Goal: Transaction & Acquisition: Purchase product/service

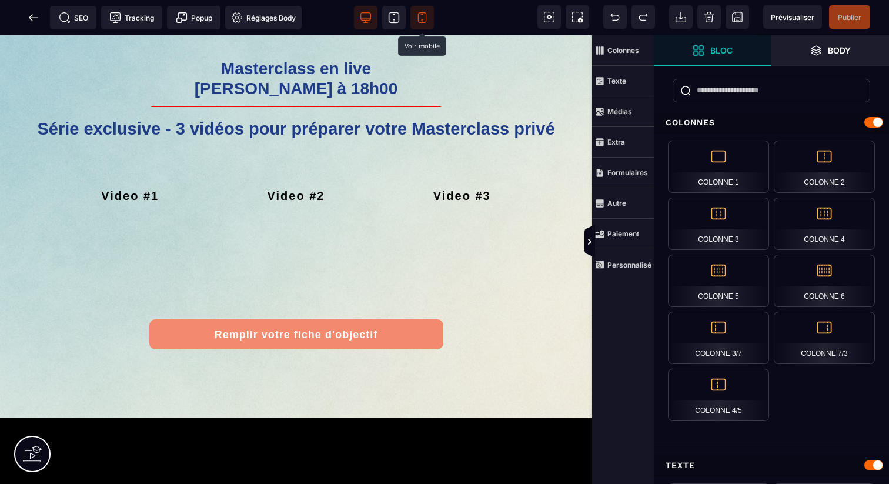
click at [418, 21] on icon at bounding box center [422, 18] width 8 height 10
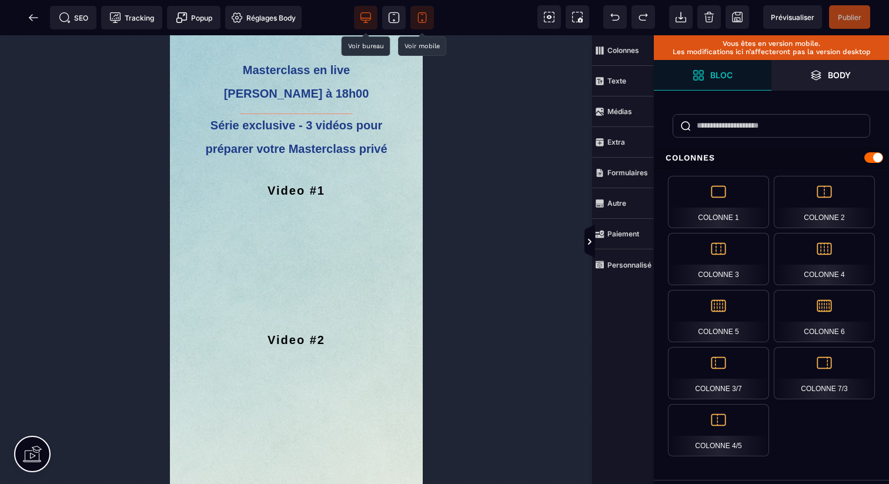
click at [366, 24] on span at bounding box center [366, 18] width 24 height 24
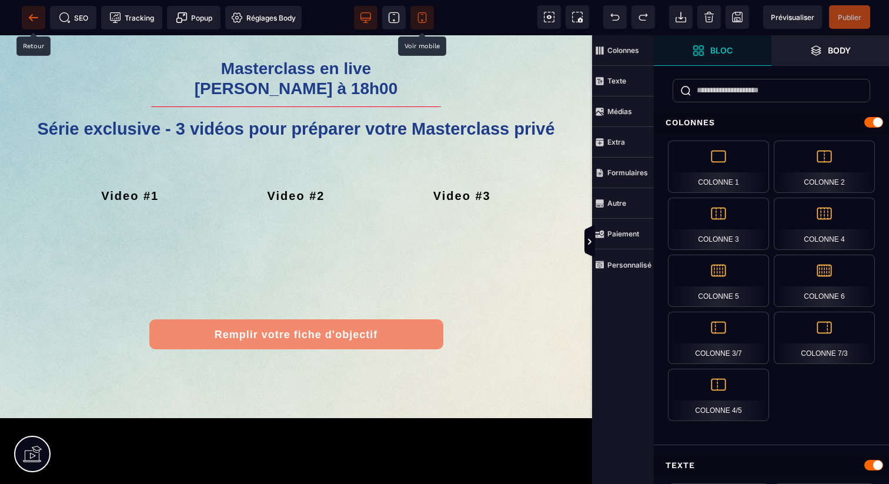
click at [28, 21] on icon at bounding box center [34, 18] width 12 height 12
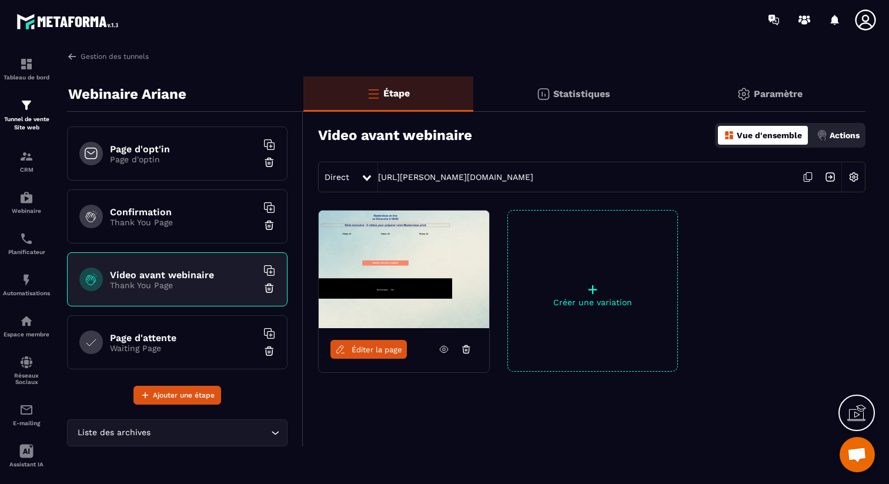
scroll to position [70, 0]
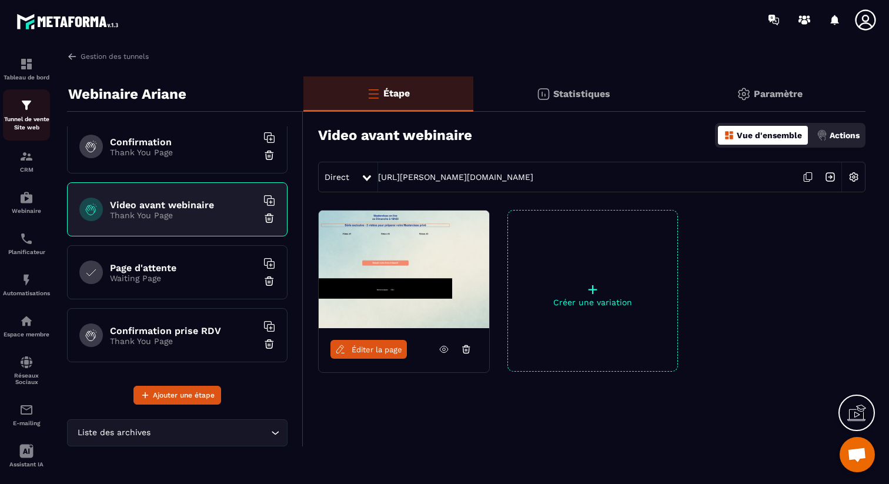
click at [39, 101] on div "Tunnel de vente Site web" at bounding box center [26, 115] width 47 height 34
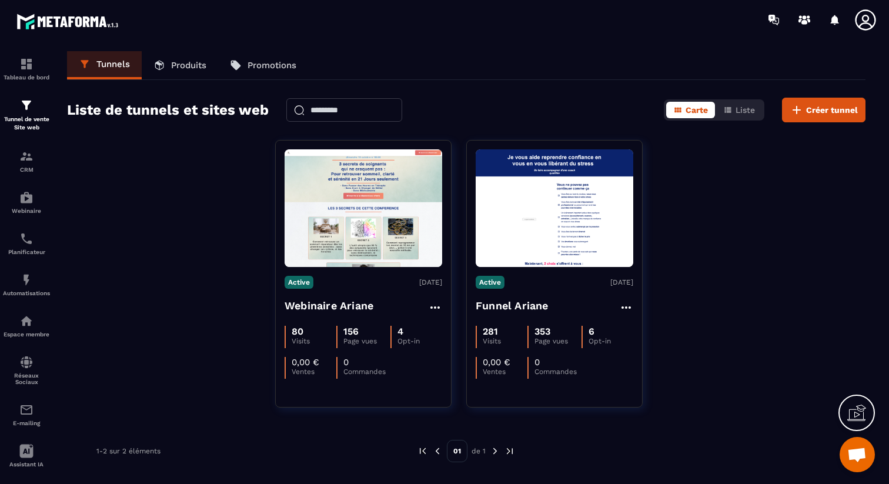
click at [178, 72] on link "Produits" at bounding box center [180, 65] width 76 height 28
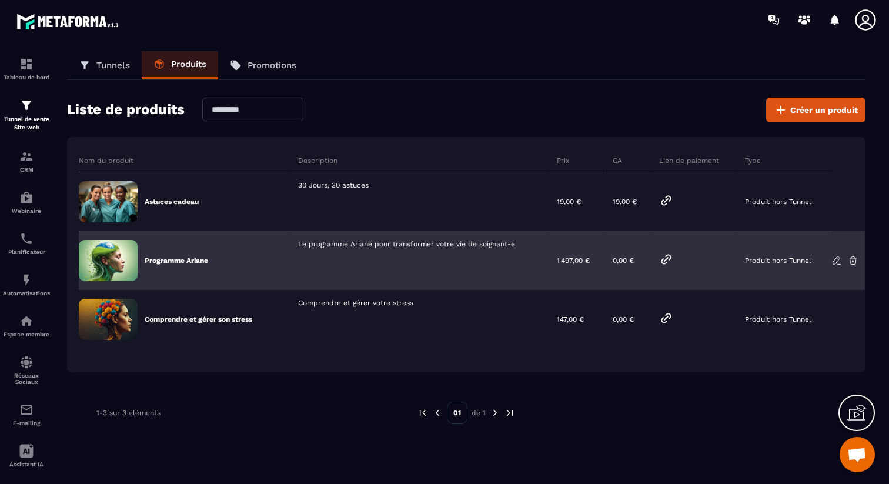
click at [668, 261] on icon at bounding box center [666, 259] width 14 height 14
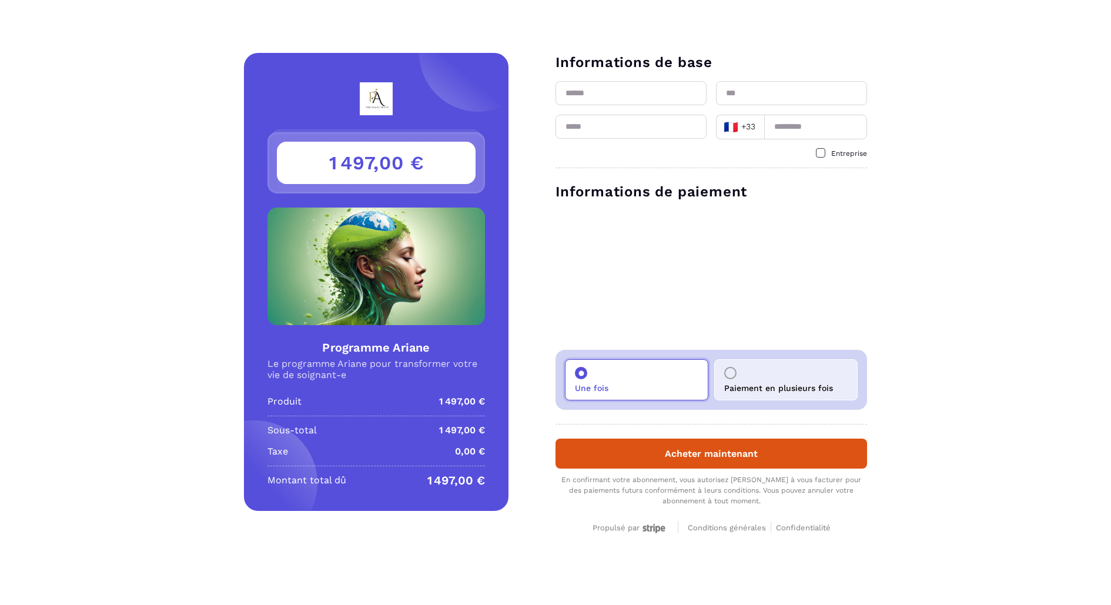
click at [804, 400] on div "Paiement en plusieurs fois" at bounding box center [785, 379] width 143 height 41
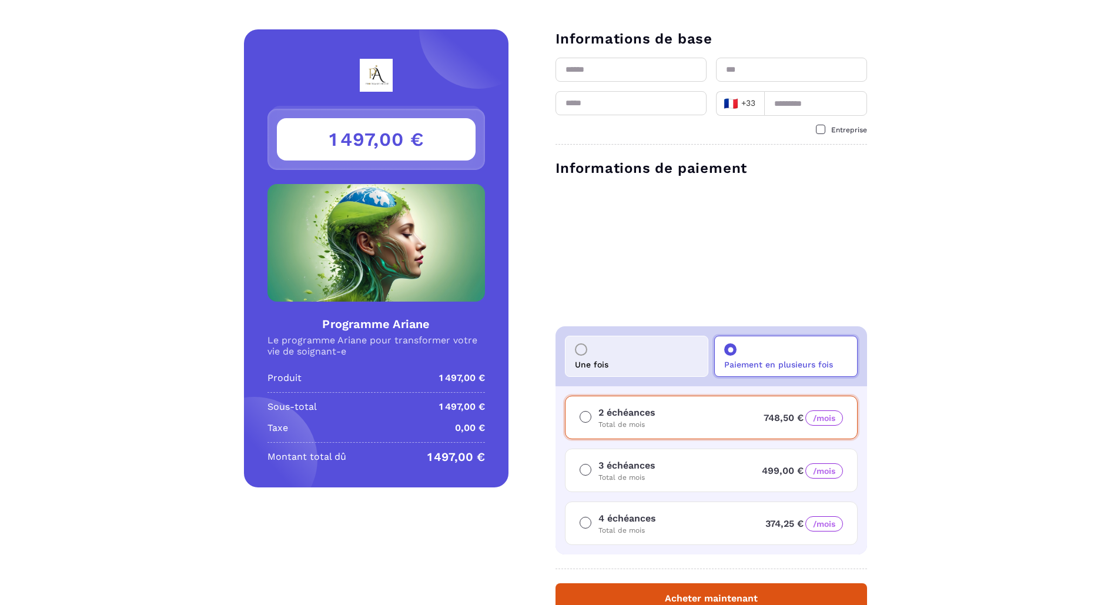
click at [630, 360] on div "Une fois" at bounding box center [636, 356] width 143 height 41
